Goal: Information Seeking & Learning: Learn about a topic

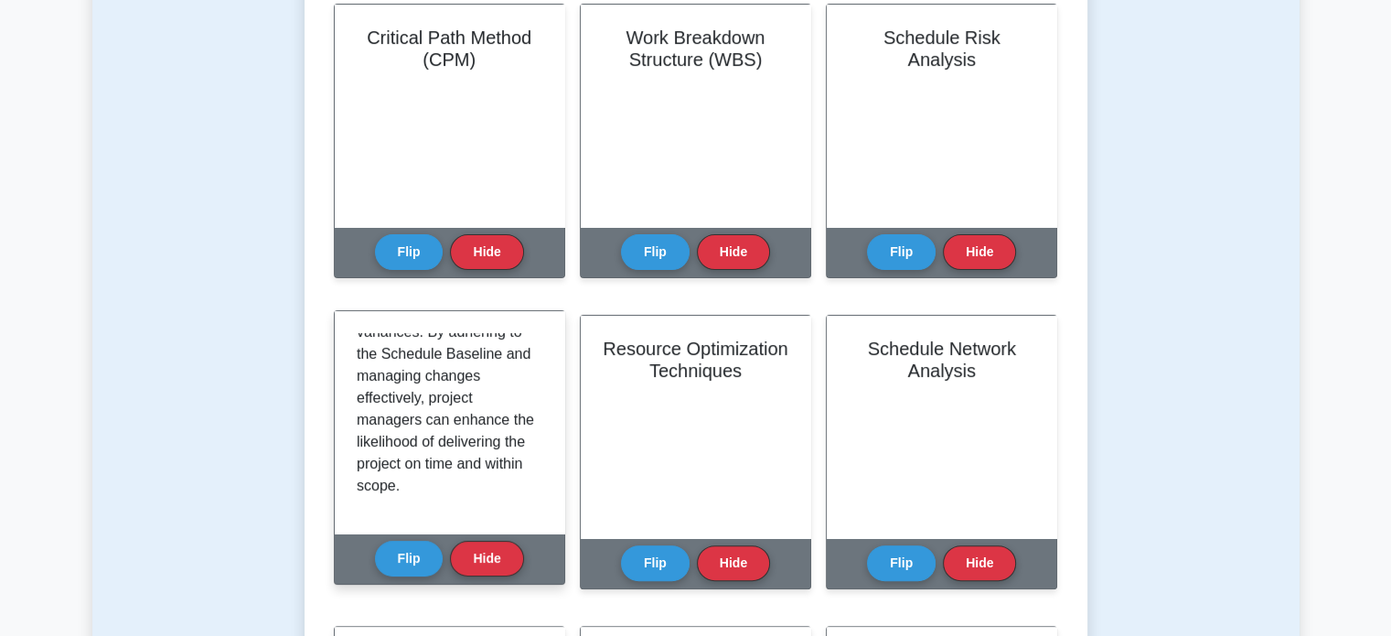
scroll to position [549, 0]
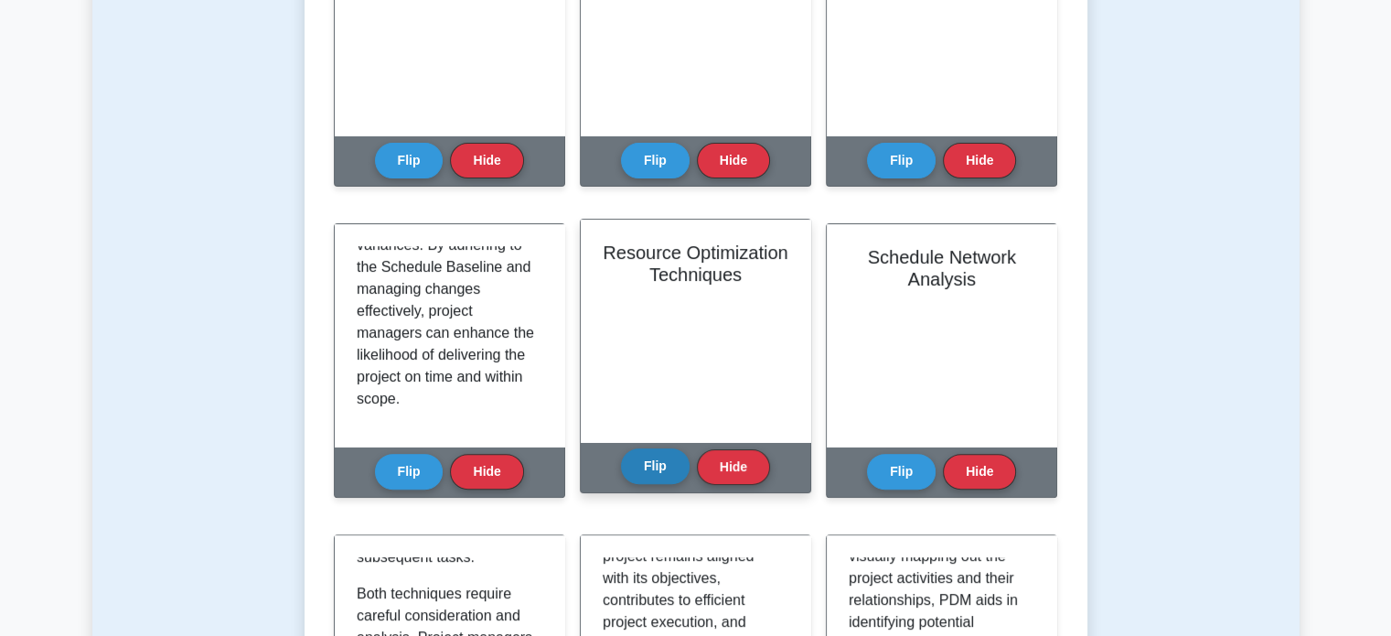
click at [656, 466] on button "Flip" at bounding box center [655, 466] width 69 height 36
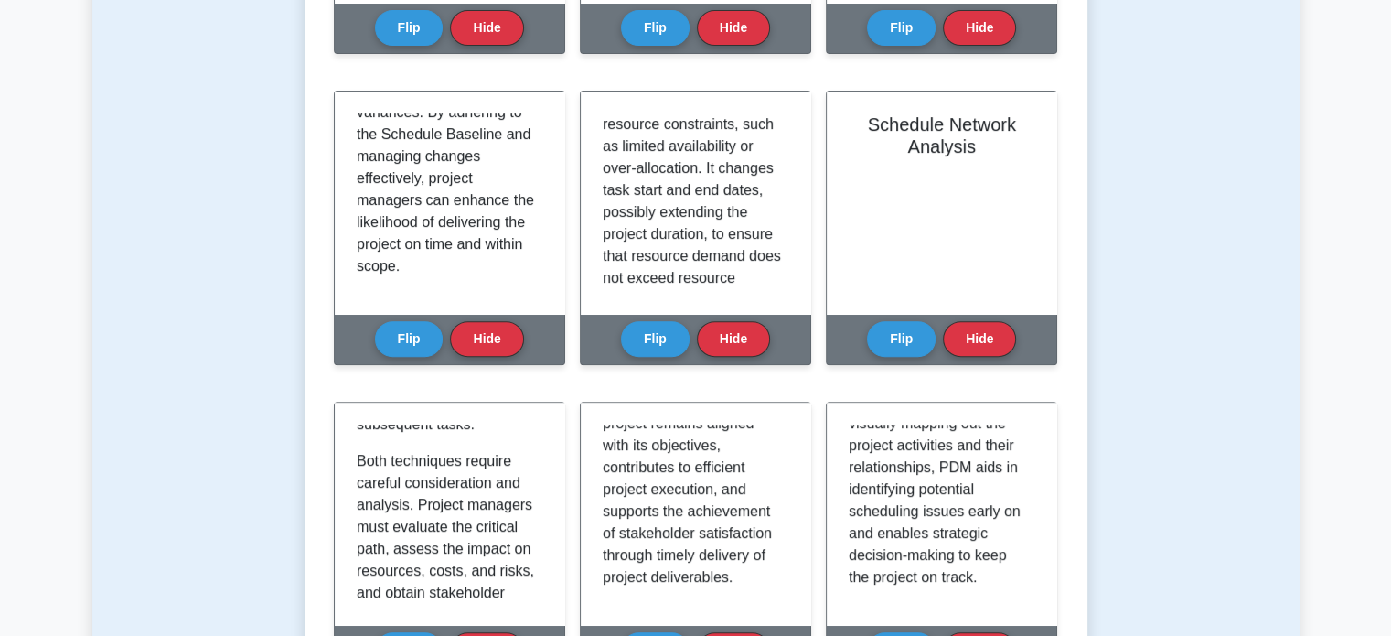
scroll to position [732, 0]
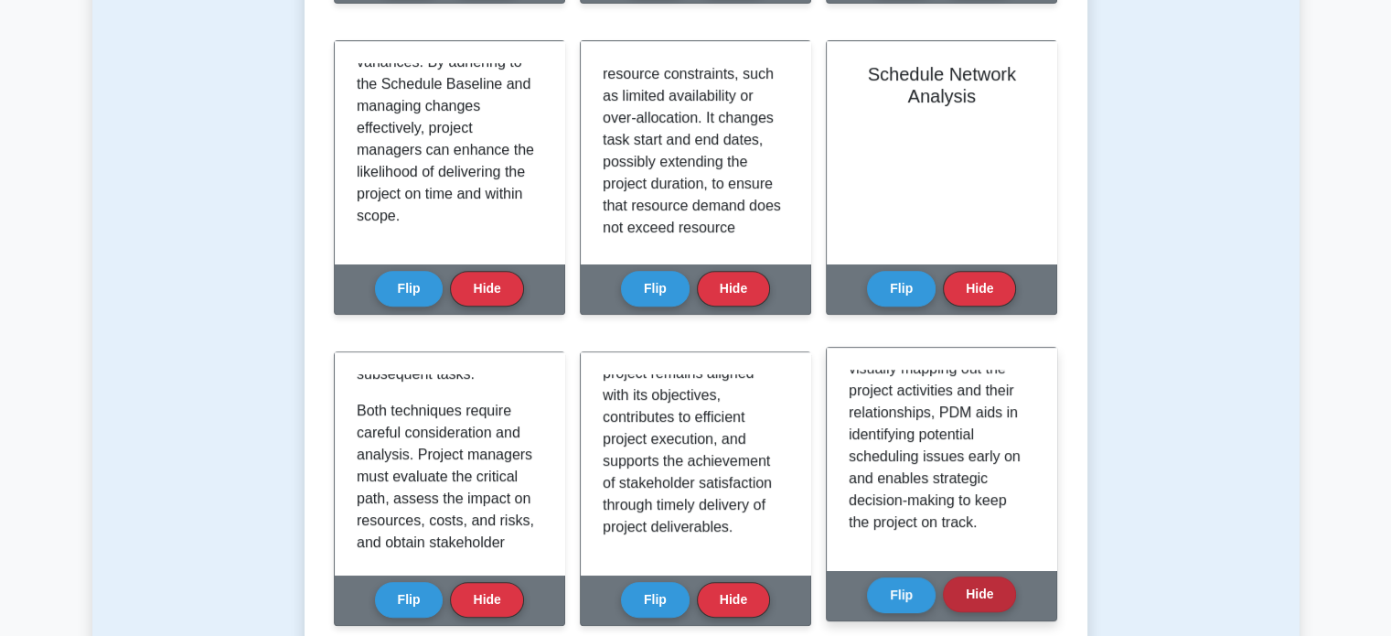
click at [970, 604] on button "Hide" at bounding box center [979, 594] width 73 height 36
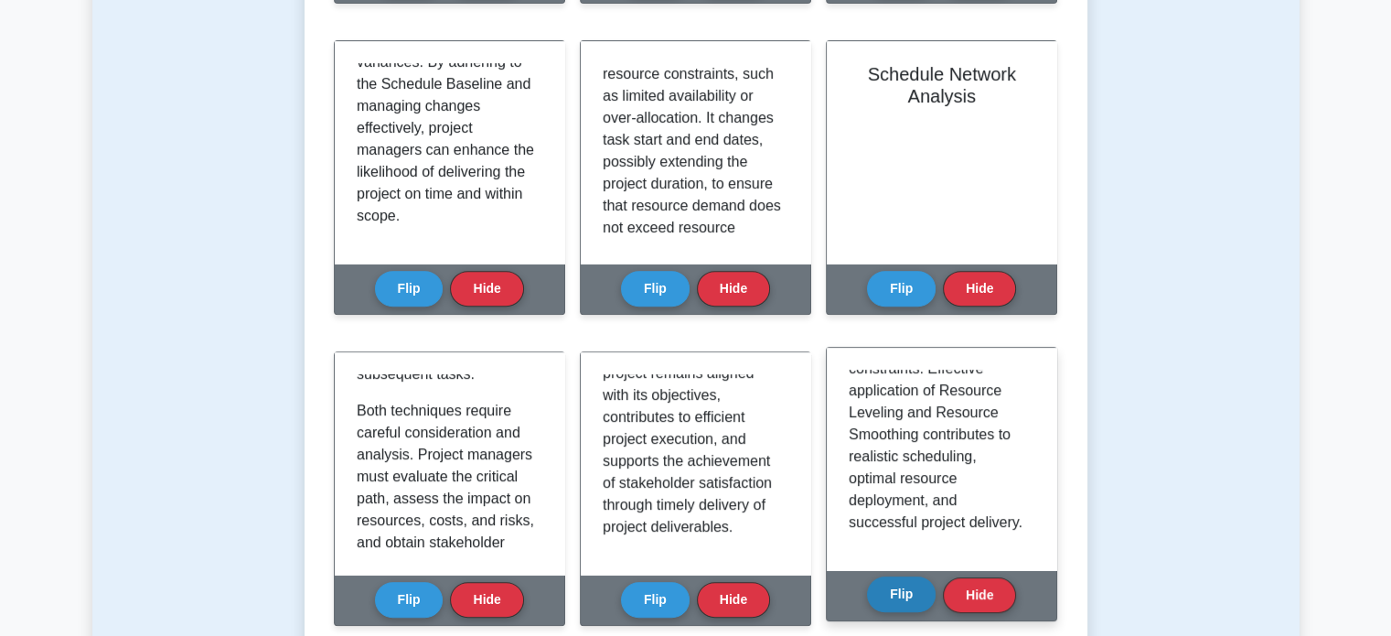
click at [903, 606] on button "Flip" at bounding box center [901, 594] width 69 height 36
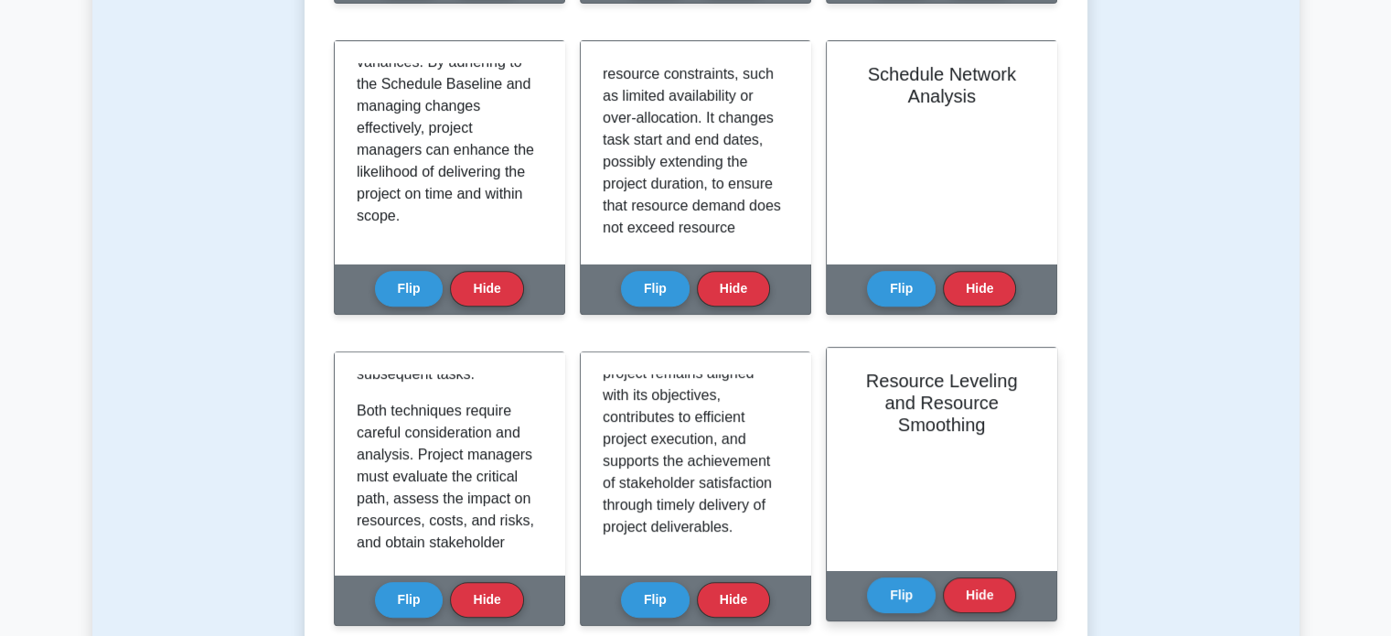
scroll to position [823, 0]
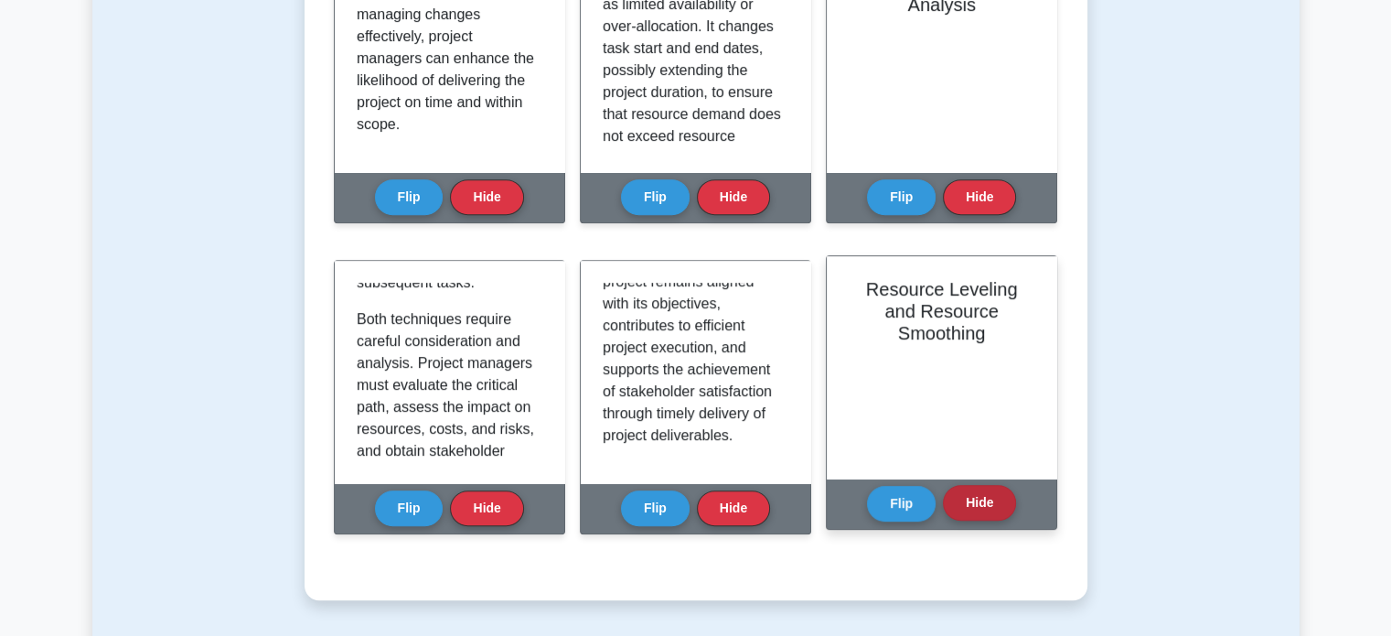
click at [952, 504] on button "Hide" at bounding box center [979, 503] width 73 height 36
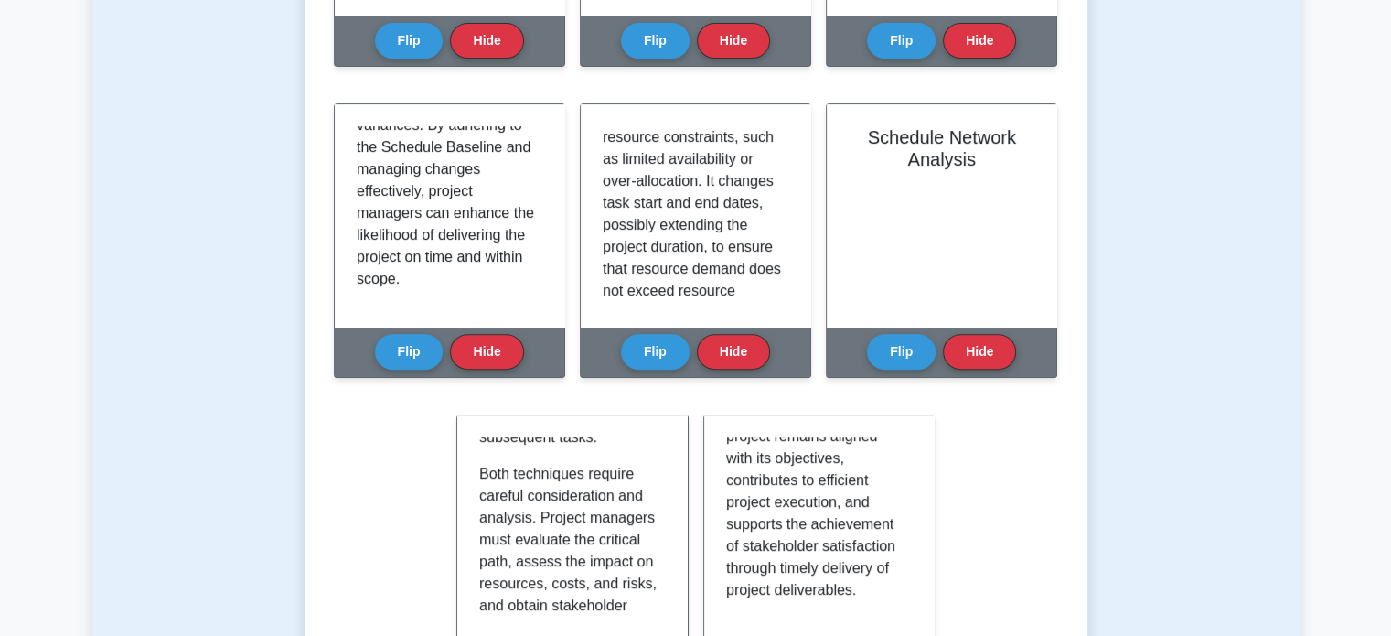
scroll to position [914, 0]
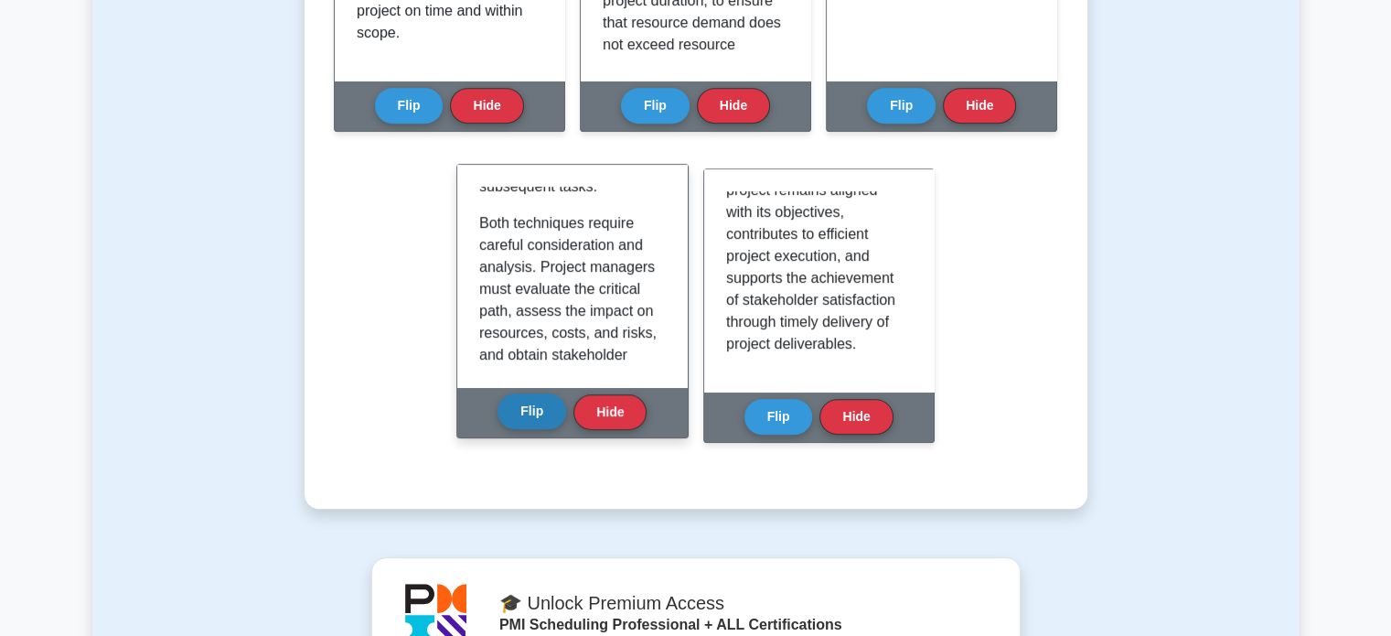
click at [542, 415] on button "Flip" at bounding box center [531, 411] width 69 height 36
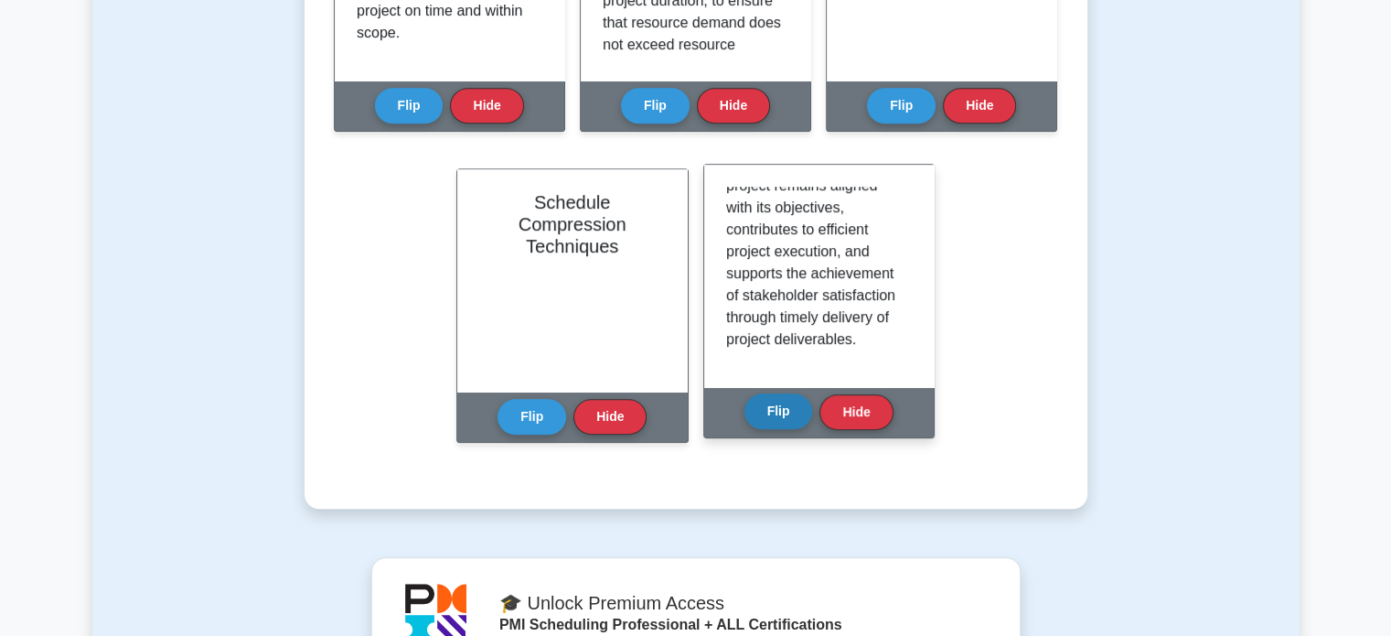
click at [787, 414] on button "Flip" at bounding box center [778, 411] width 69 height 36
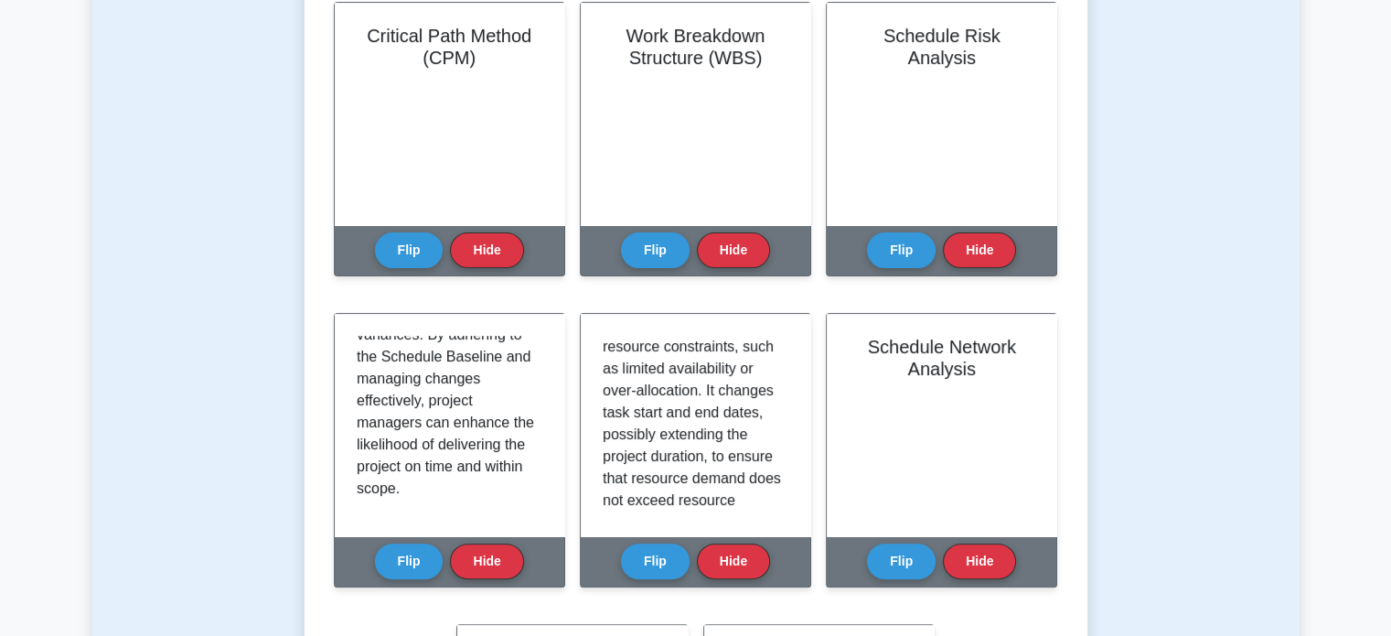
scroll to position [457, 0]
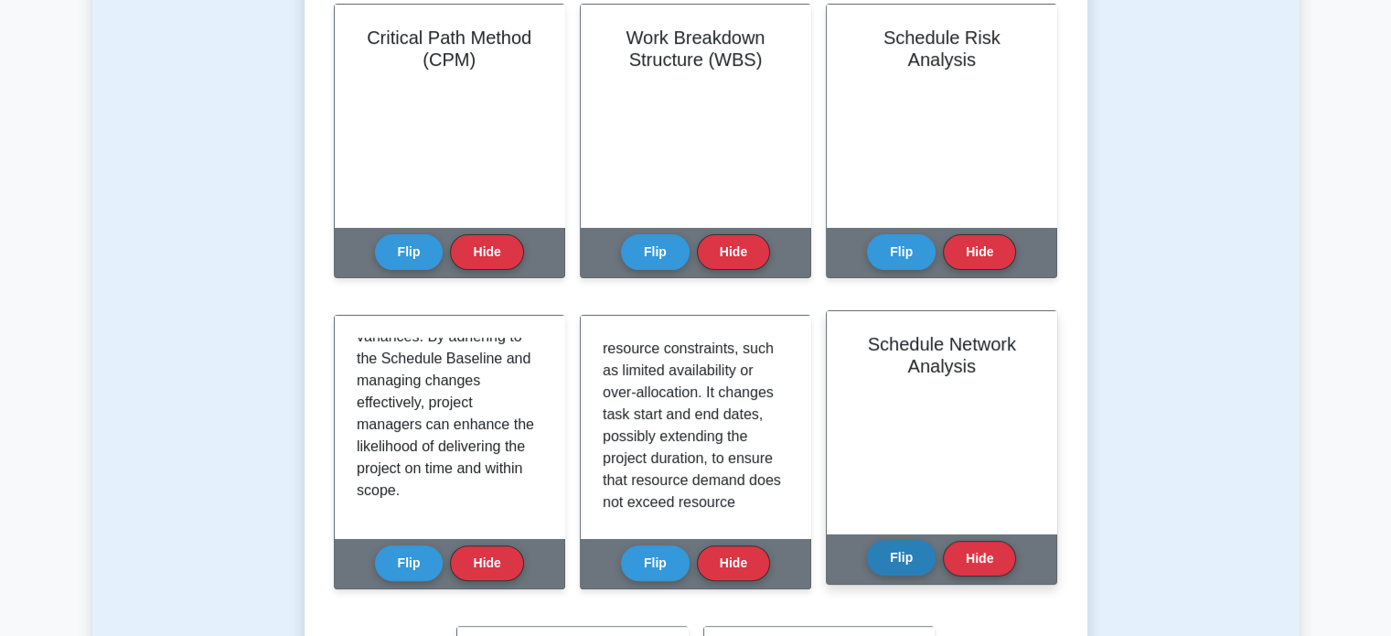
click at [903, 562] on button "Flip" at bounding box center [901, 558] width 69 height 36
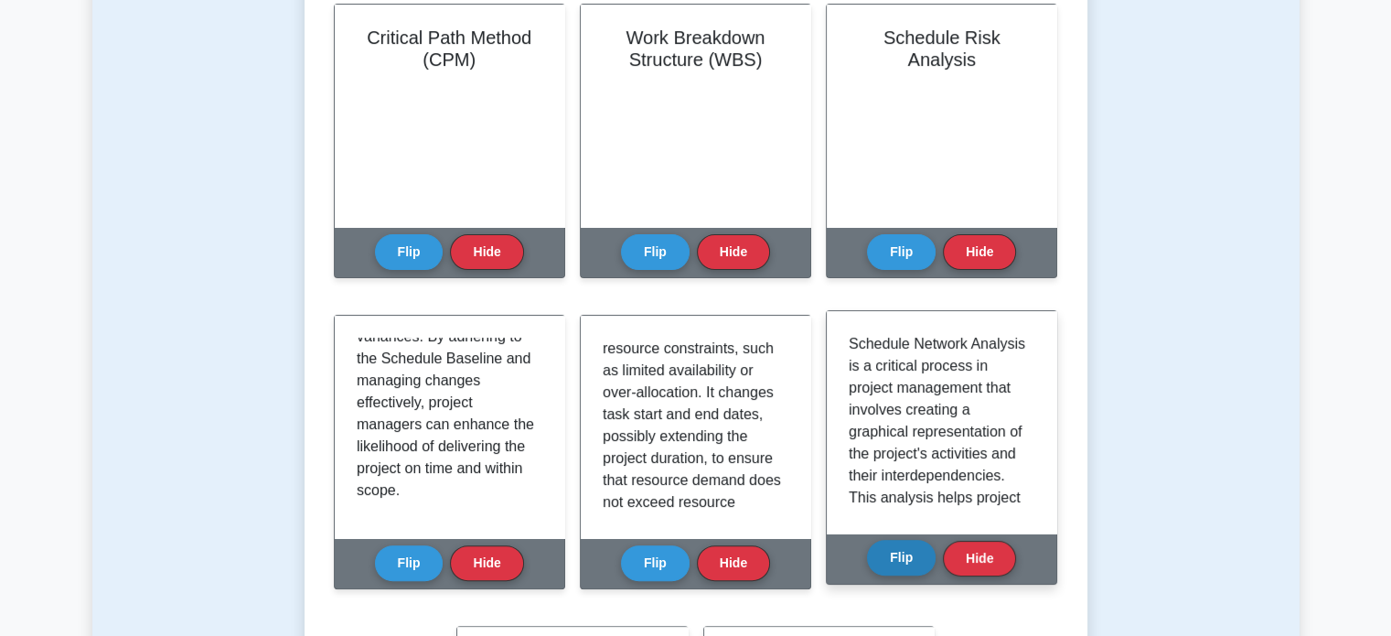
click at [895, 567] on button "Flip" at bounding box center [901, 558] width 69 height 36
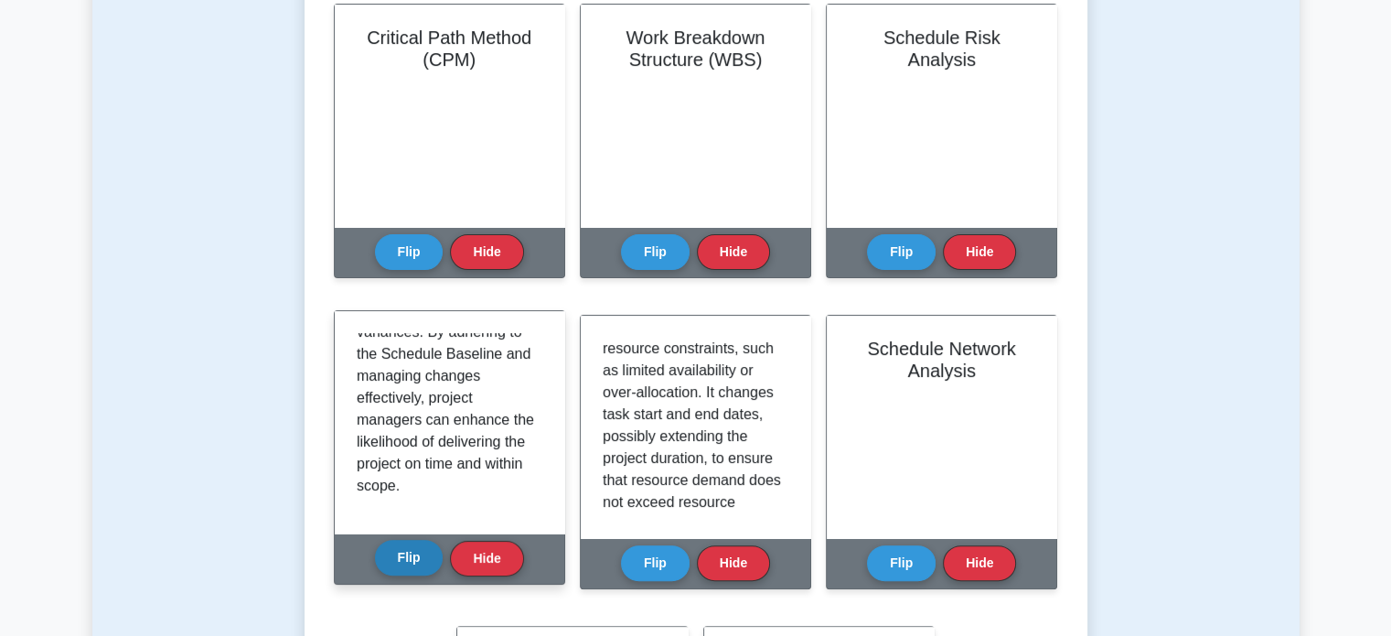
click at [402, 554] on button "Flip" at bounding box center [409, 558] width 69 height 36
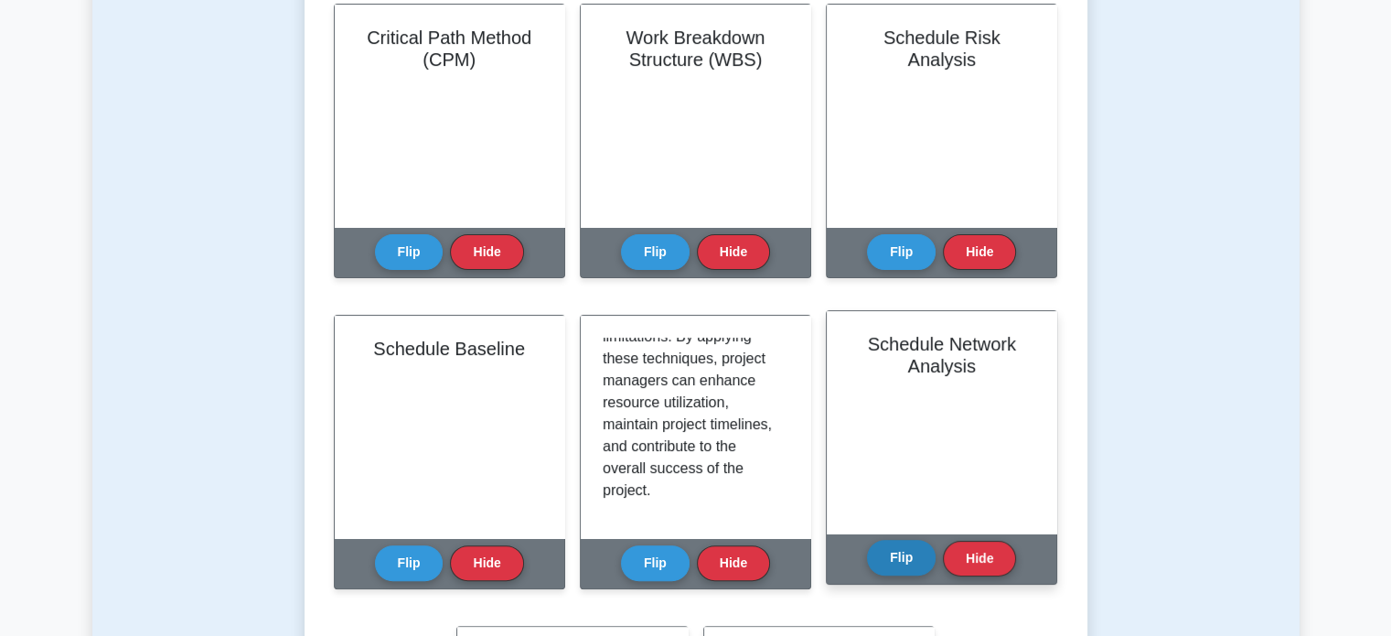
click at [903, 559] on button "Flip" at bounding box center [901, 558] width 69 height 36
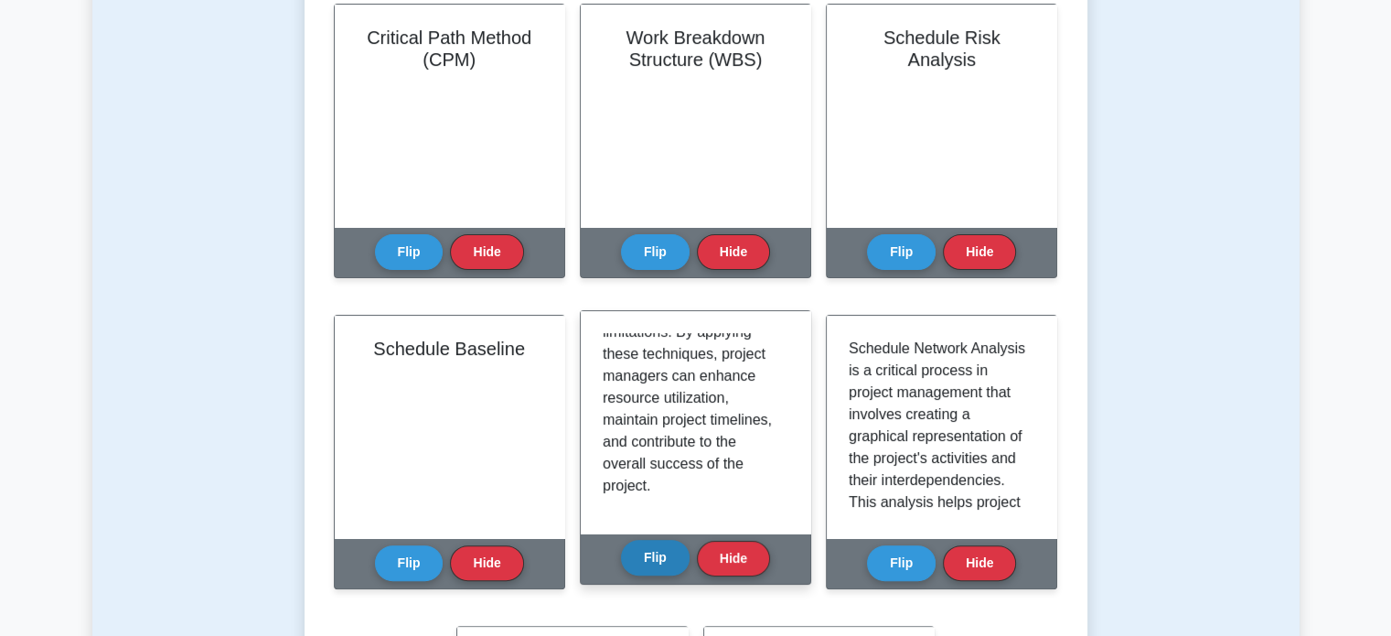
click at [661, 567] on button "Flip" at bounding box center [655, 558] width 69 height 36
